Goal: Download file/media

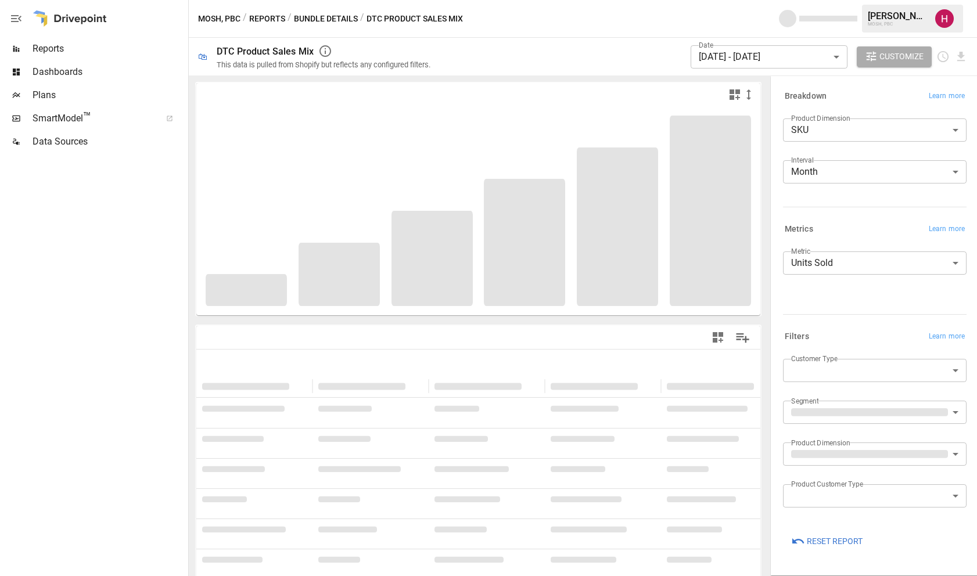
click at [99, 51] on span "Reports" at bounding box center [109, 49] width 153 height 14
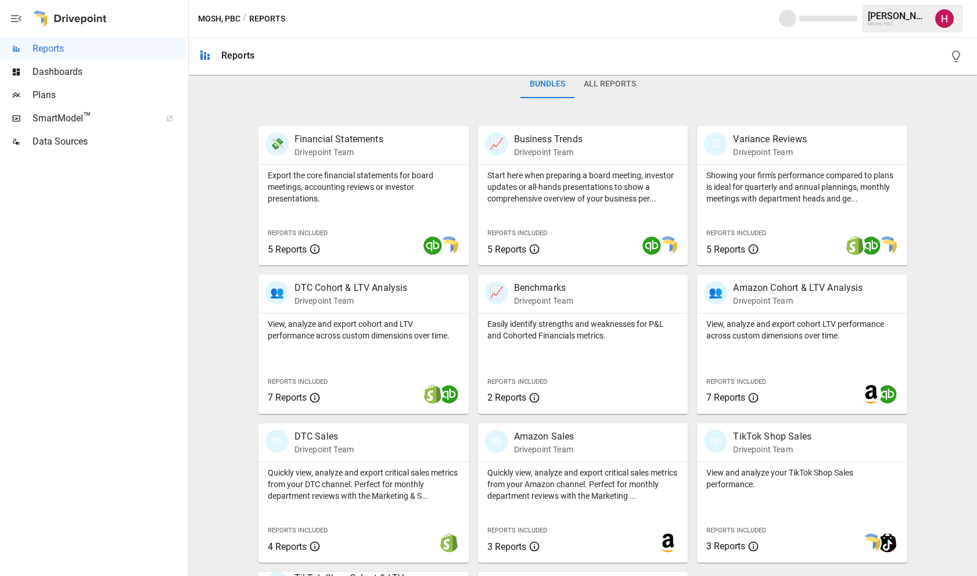
scroll to position [197, 0]
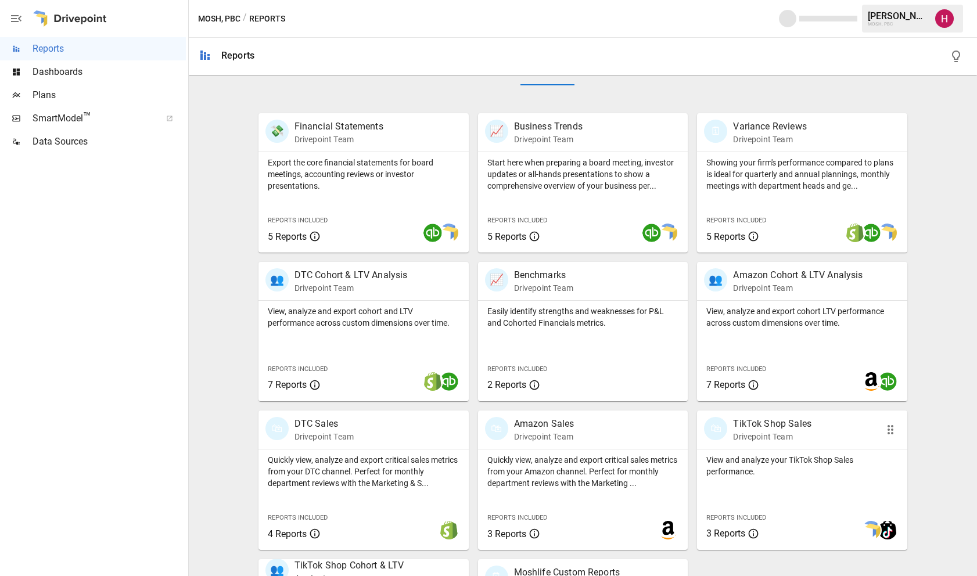
click at [713, 426] on div "🛍" at bounding box center [715, 428] width 23 height 23
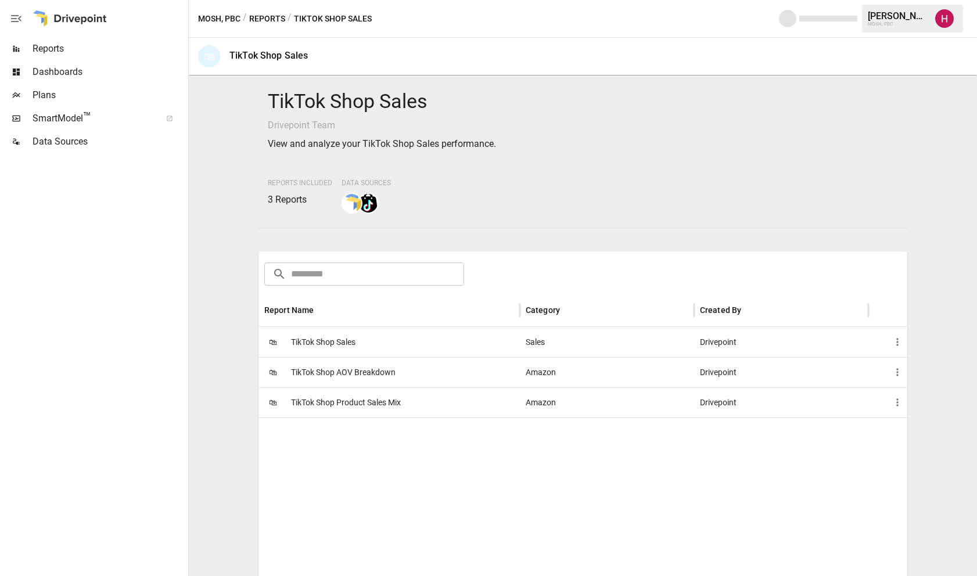
click at [351, 404] on span "TikTok Shop Product Sales Mix" at bounding box center [346, 403] width 110 height 30
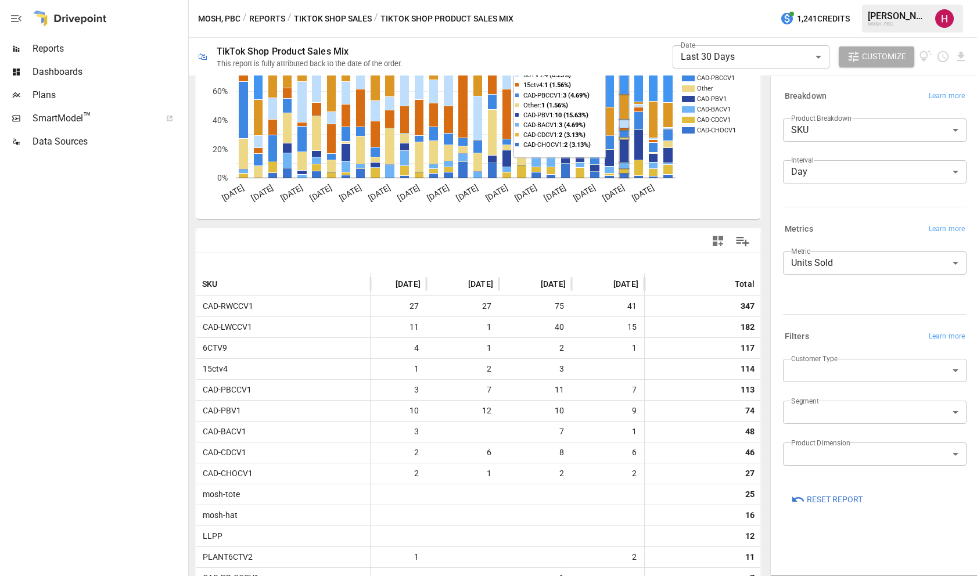
scroll to position [129, 0]
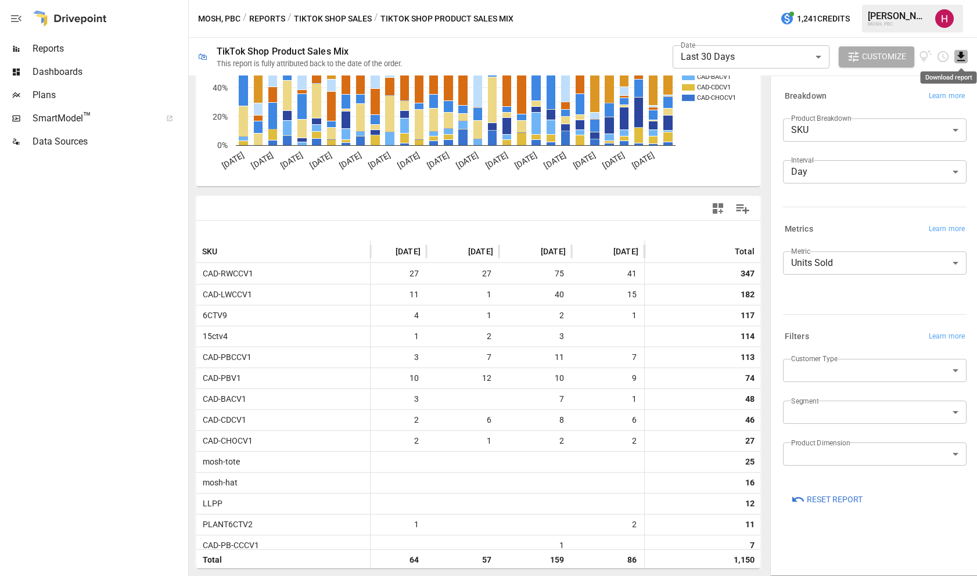
click at [959, 57] on icon "Download report" at bounding box center [961, 56] width 13 height 13
click at [909, 105] on li "Download as CSV" at bounding box center [922, 102] width 92 height 23
click at [754, 26] on div "MOSH, PBC / Reports / TikTok Shop Sales / TikTok Shop Product Sales Mix 1,241 C…" at bounding box center [583, 18] width 788 height 37
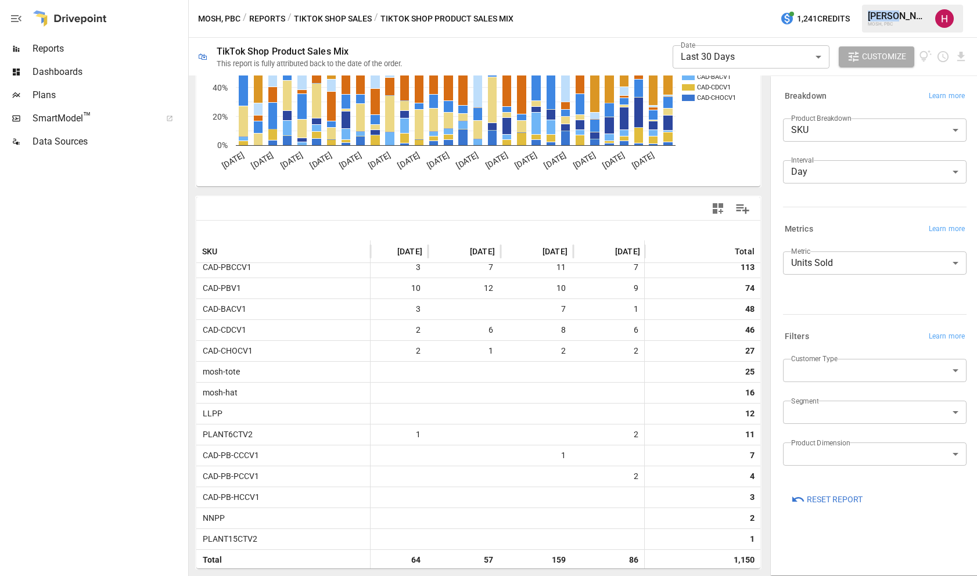
scroll to position [91, 1903]
